Goal: Task Accomplishment & Management: Complete application form

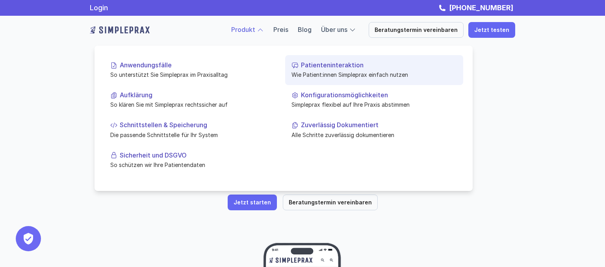
click at [310, 68] on p "Patienteninteraktion" at bounding box center [379, 64] width 156 height 7
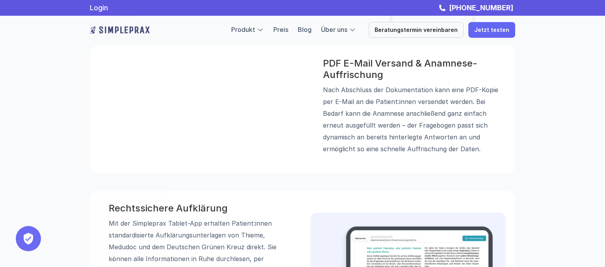
scroll to position [583, 0]
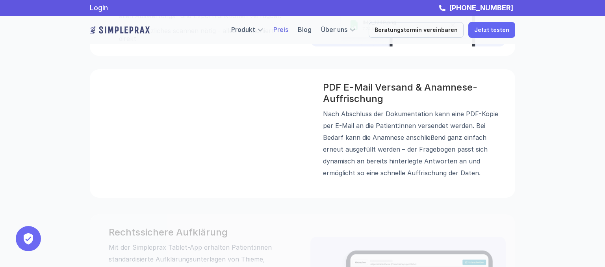
click at [285, 30] on link "Preis" at bounding box center [281, 30] width 15 height 8
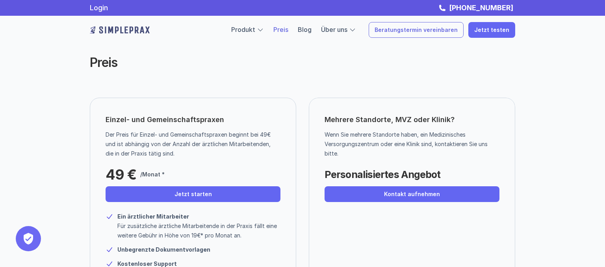
click at [444, 30] on p "Beratungstermin vereinbaren" at bounding box center [416, 30] width 83 height 7
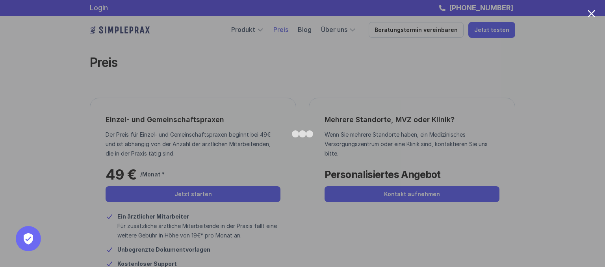
click at [523, 164] on div at bounding box center [302, 133] width 605 height 267
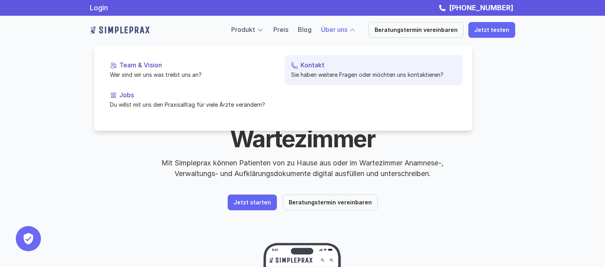
click at [344, 71] on p "Sie haben weitere Fragen oder möchten uns kontaktieren?" at bounding box center [374, 75] width 166 height 8
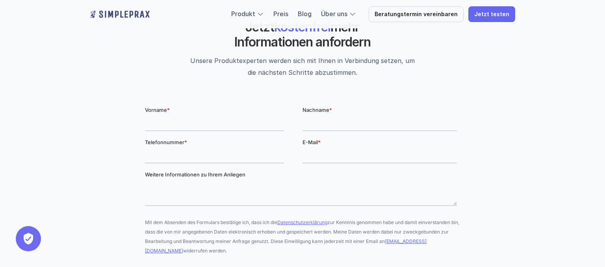
scroll to position [83, 0]
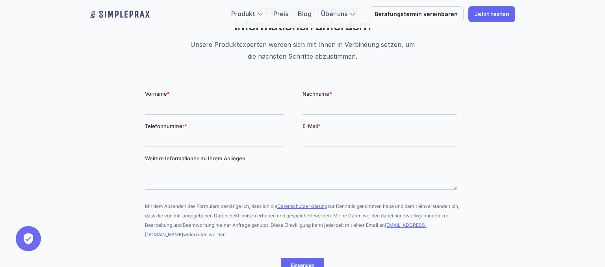
click at [209, 104] on input "Vorname *" at bounding box center [214, 107] width 139 height 16
type input "Christina"
click at [313, 111] on input "Nachname *" at bounding box center [380, 107] width 155 height 16
click at [316, 105] on input "Nachname *" at bounding box center [380, 107] width 155 height 16
type input "Linsler"
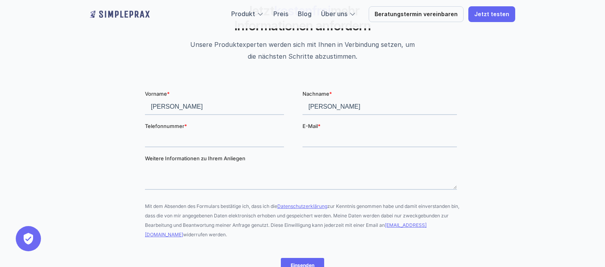
type input "+491632694454"
type input "Christina.Linsler@gmx.de"
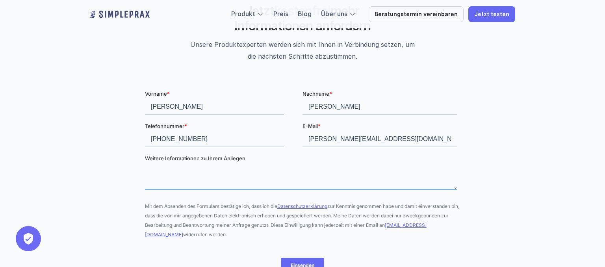
click at [231, 182] on textarea "Weitere Informationen zu Ihrem Anliegen" at bounding box center [301, 177] width 312 height 26
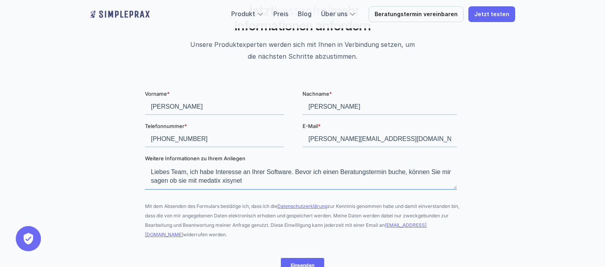
click at [210, 184] on textarea "Liebes Team, ich habe Interesse an Ihrer Software. Bevor ich einen Beratungster…" at bounding box center [301, 177] width 312 height 26
click at [288, 183] on textarea "Liebes Team, ich habe Interesse an Ihrer Software. Bevor ich einen Beratungster…" at bounding box center [301, 177] width 312 height 26
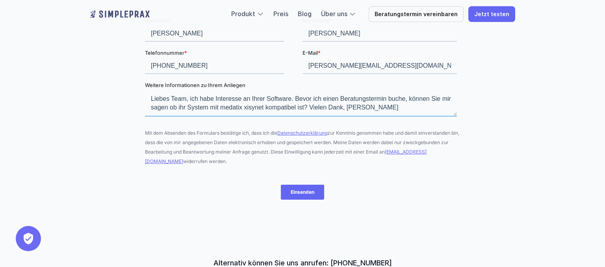
scroll to position [166, 0]
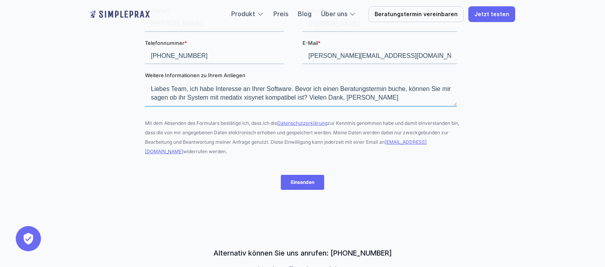
type textarea "Liebes Team, ich habe Interesse an Ihrer Software. Bevor ich einen Beratungster…"
click at [302, 182] on input "Einsenden" at bounding box center [302, 182] width 43 height 15
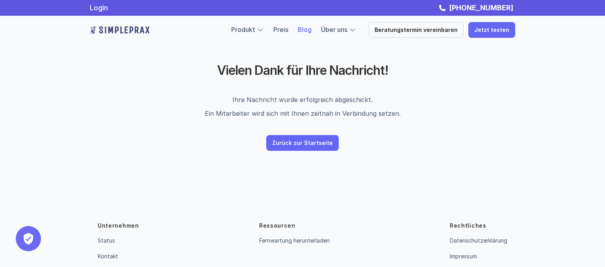
click at [312, 30] on link "Blog" at bounding box center [305, 30] width 14 height 8
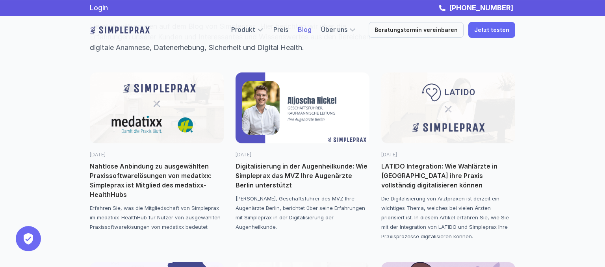
scroll to position [41, 0]
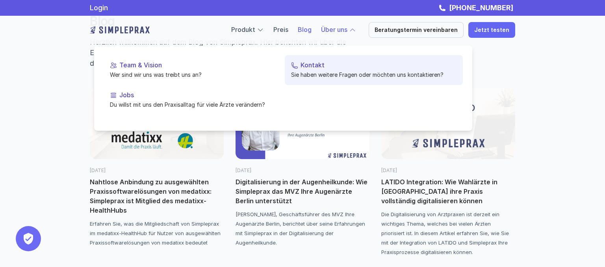
click at [327, 69] on link "Kontakt Sie haben weitere Fragen oder möchten uns kontaktieren?" at bounding box center [374, 70] width 178 height 30
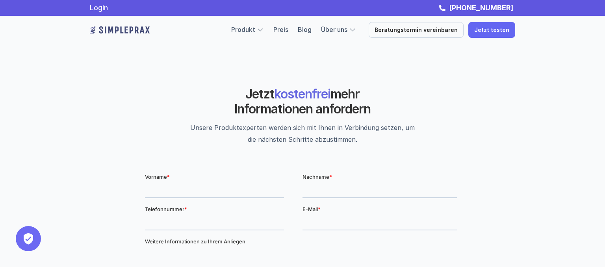
click at [234, 193] on input "Vorname *" at bounding box center [214, 190] width 139 height 16
type input "[PERSON_NAME]"
type input "[PHONE_NUMBER]"
type input "[PERSON_NAME][EMAIL_ADDRESS][DOMAIN_NAME]"
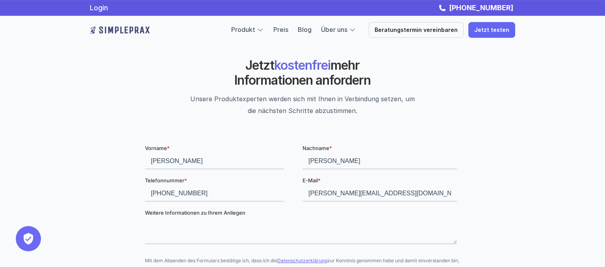
scroll to position [41, 0]
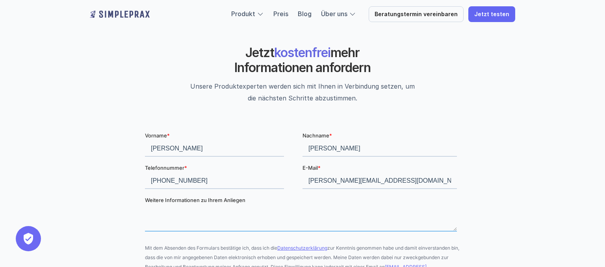
click at [231, 219] on textarea "Weitere Informationen zu Ihrem Anliegen" at bounding box center [301, 218] width 312 height 26
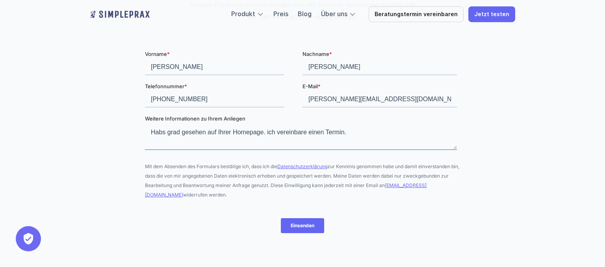
scroll to position [125, 0]
type textarea "Habs grad gesehen auf Ihrer Homepage. ich vereinbare einen Termin."
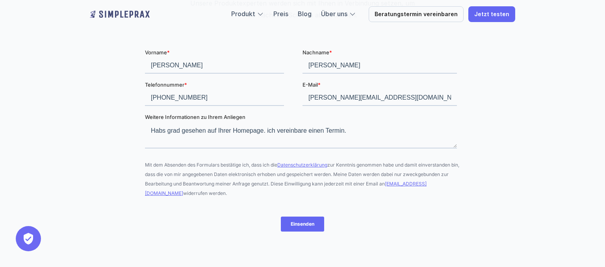
click at [313, 223] on input "Einsenden" at bounding box center [302, 223] width 43 height 15
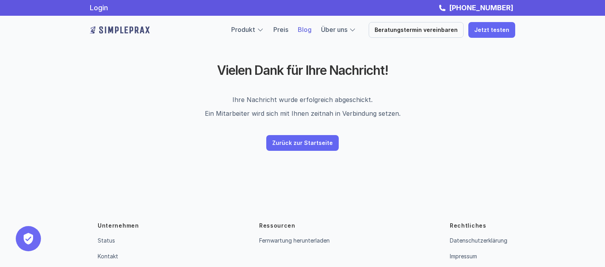
click at [311, 29] on link "Blog" at bounding box center [305, 30] width 14 height 8
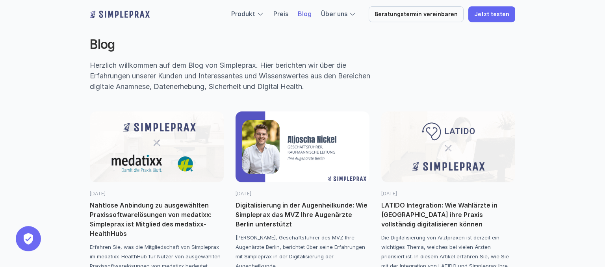
scroll to position [41, 0]
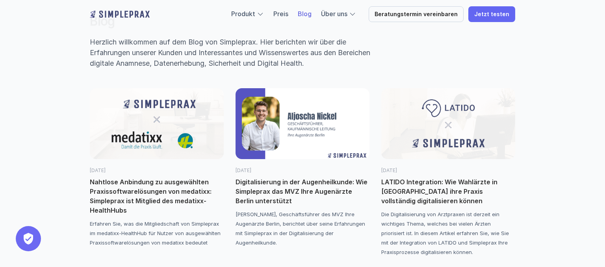
click at [151, 189] on p "Nahtlose Anbindung zu ausgewählten Praxissoftwarelösungen von medatixx: Simplep…" at bounding box center [157, 196] width 134 height 38
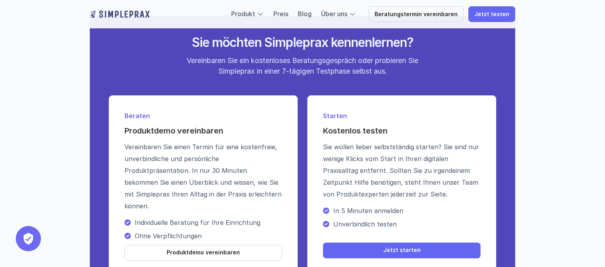
scroll to position [957, 0]
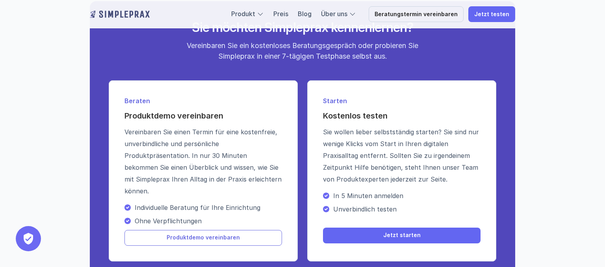
click at [217, 235] on p "Produktdemo vereinbaren" at bounding box center [203, 238] width 73 height 7
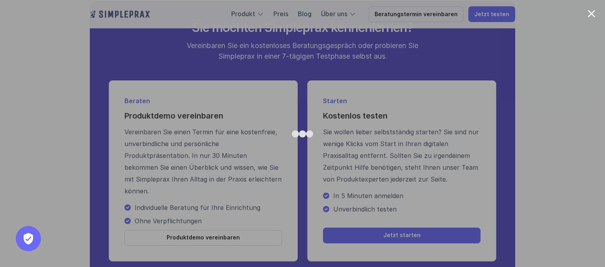
click at [560, 149] on div at bounding box center [302, 133] width 605 height 267
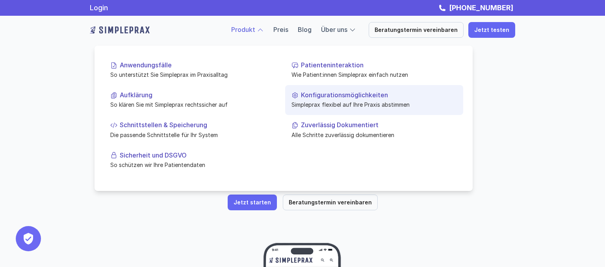
click at [297, 99] on div at bounding box center [295, 95] width 7 height 7
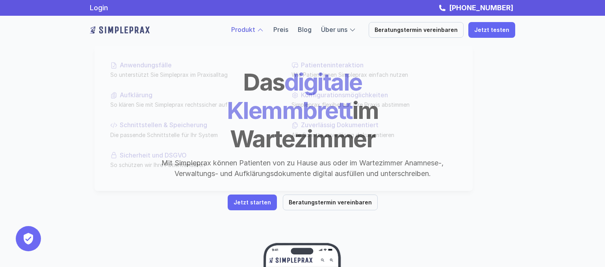
click at [253, 29] on div at bounding box center [284, 108] width 378 height 166
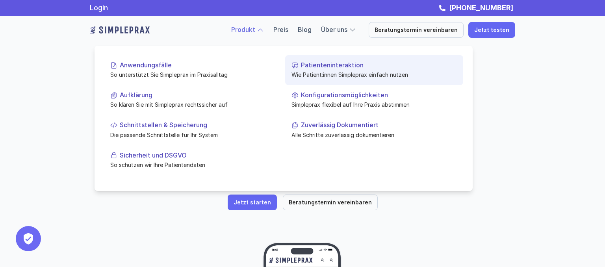
click at [379, 70] on link "Patienteninteraktion Wie Patient:innen Simpleprax einfach nutzen" at bounding box center [374, 70] width 178 height 30
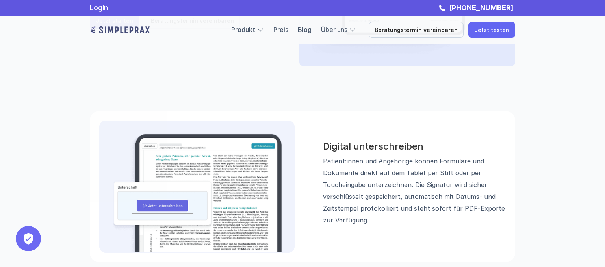
scroll to position [83, 0]
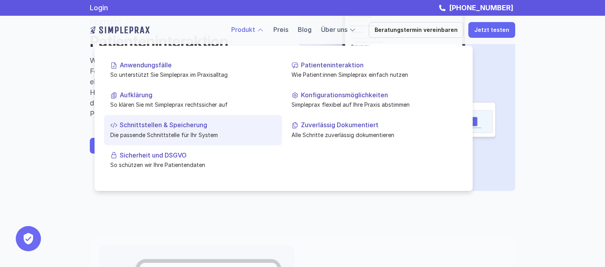
click at [180, 128] on p "Schnittstellen & Speicherung" at bounding box center [198, 124] width 156 height 7
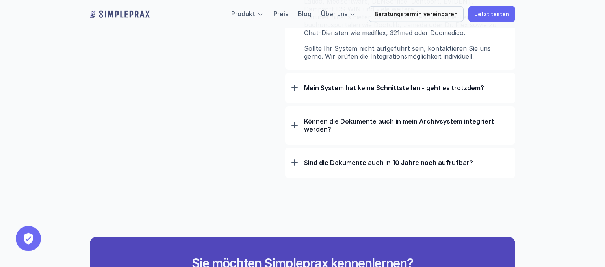
scroll to position [666, 0]
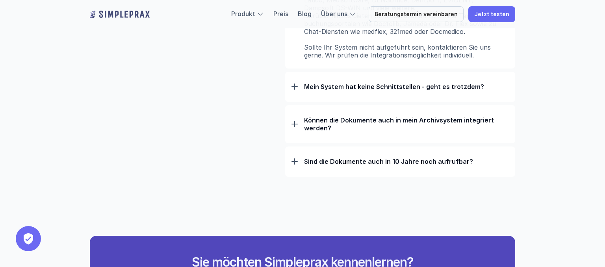
click at [366, 160] on p "Sind die Dokumente auch in 10 Jahre noch aufrufbar?" at bounding box center [406, 162] width 205 height 8
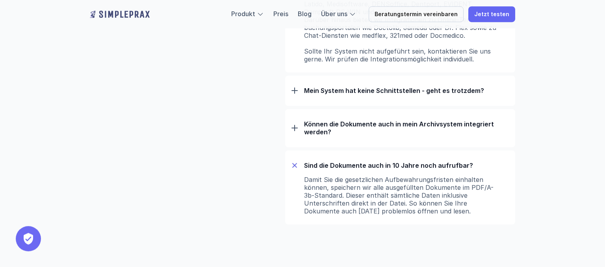
scroll to position [499, 0]
